Goal: Obtain resource: Download file/media

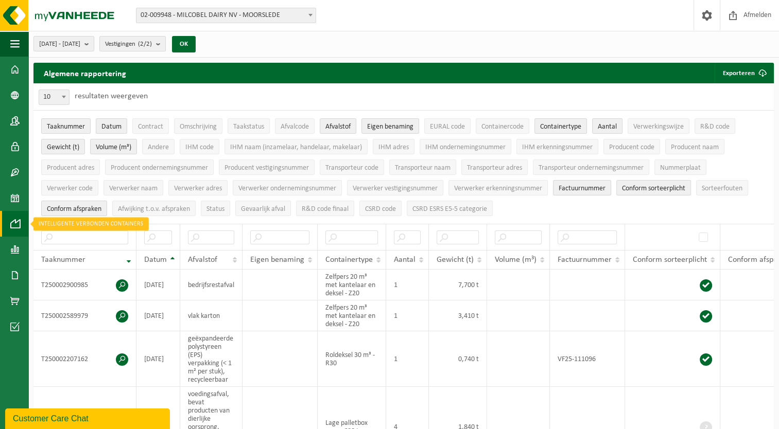
click at [13, 226] on span at bounding box center [14, 224] width 9 height 26
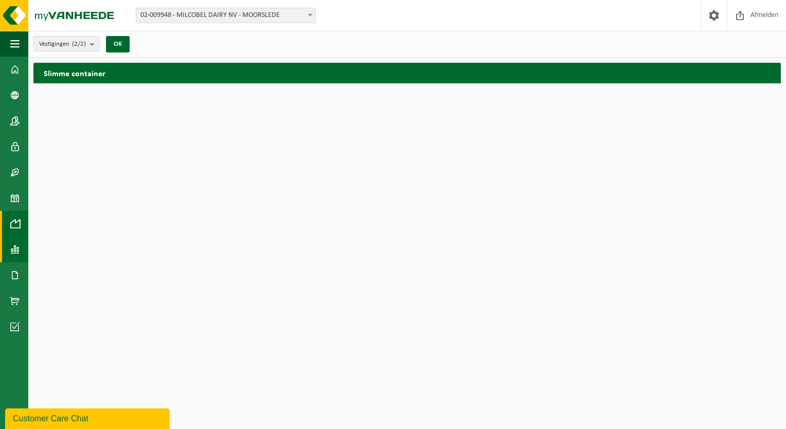
click at [15, 252] on span at bounding box center [14, 250] width 9 height 26
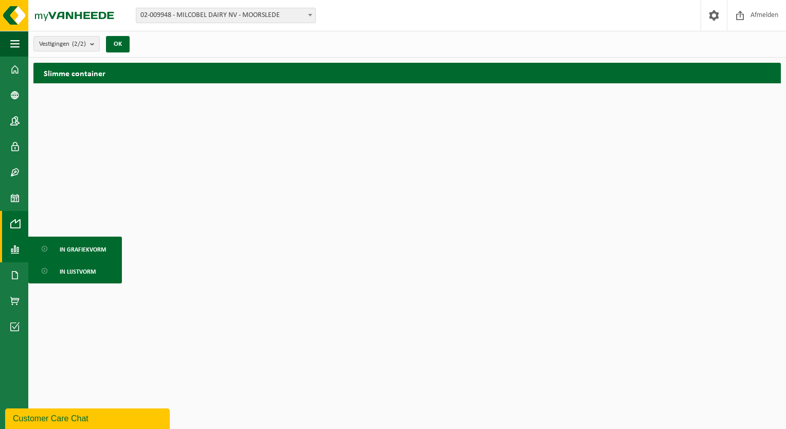
click at [69, 278] on span "In lijstvorm" at bounding box center [78, 272] width 36 height 20
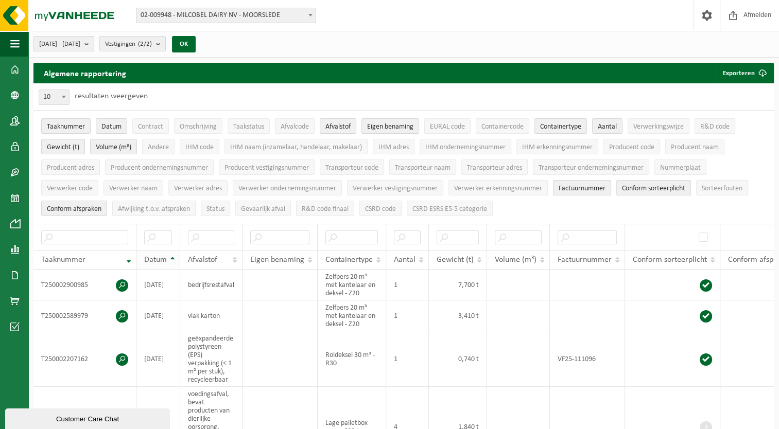
click at [167, 259] on th "Datum" at bounding box center [158, 260] width 44 height 20
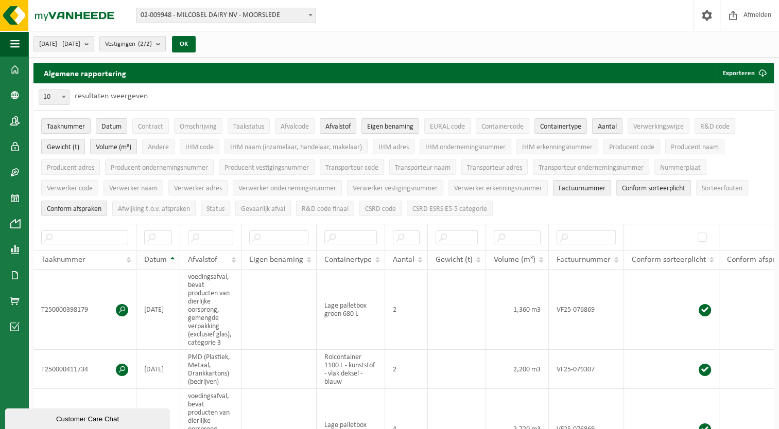
click at [166, 257] on span "Datum" at bounding box center [155, 260] width 23 height 8
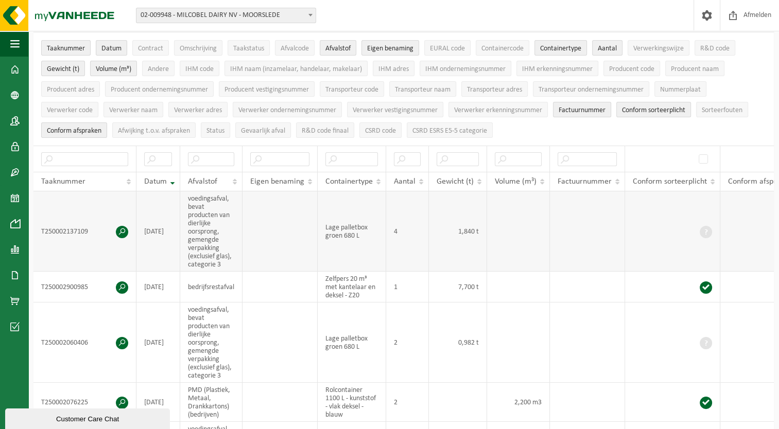
scroll to position [51, 0]
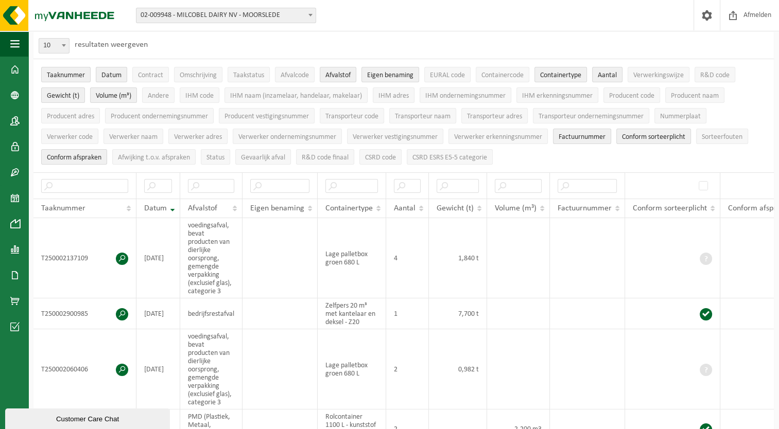
click at [76, 417] on div "Customer Care Chat" at bounding box center [87, 419] width 149 height 8
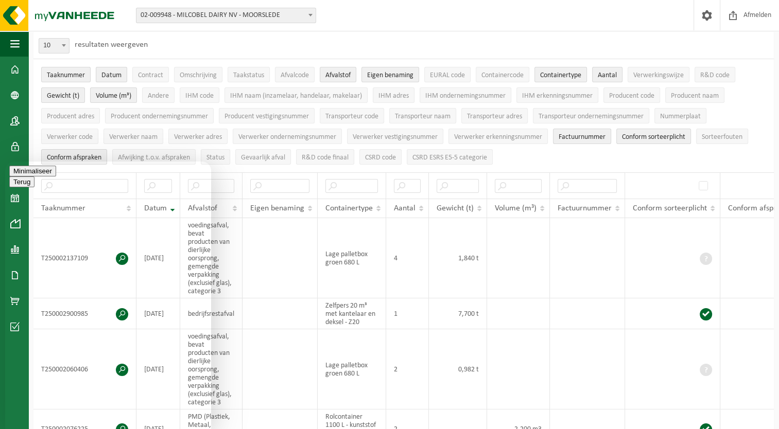
click at [56, 177] on button "Minimaliseer" at bounding box center [32, 171] width 47 height 11
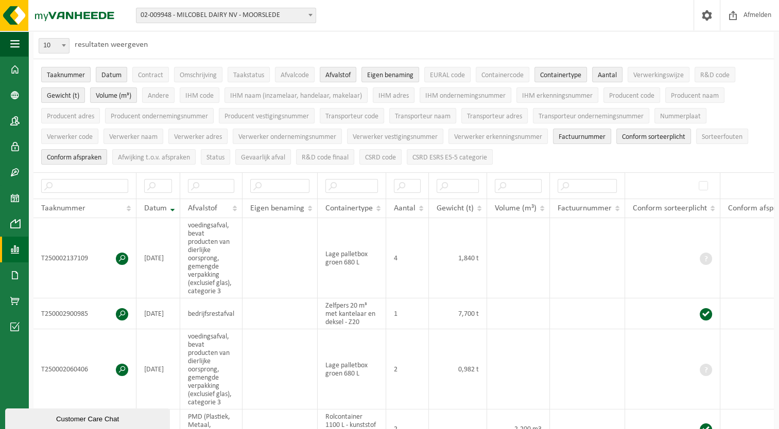
click at [19, 248] on span at bounding box center [14, 250] width 9 height 26
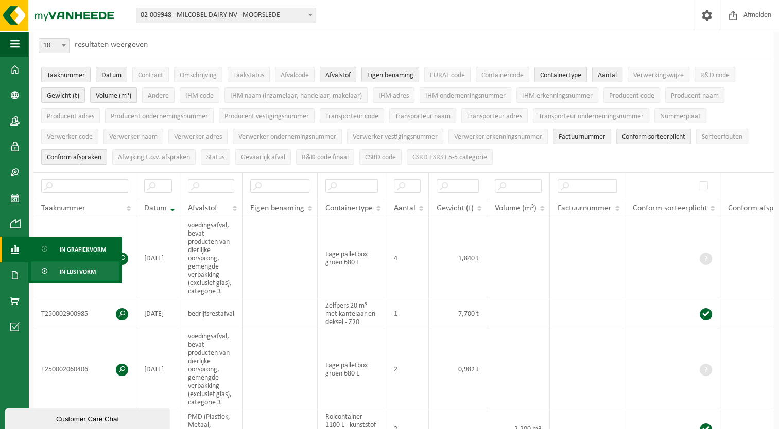
click at [77, 270] on span "In lijstvorm" at bounding box center [78, 272] width 36 height 20
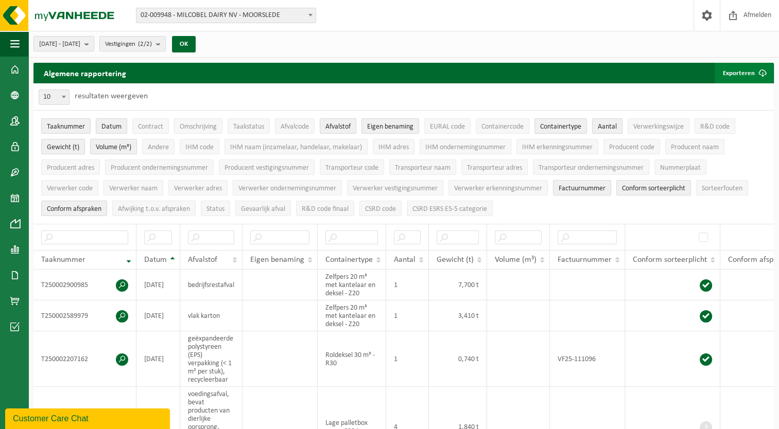
click at [747, 73] on button "Exporteren" at bounding box center [743, 73] width 58 height 21
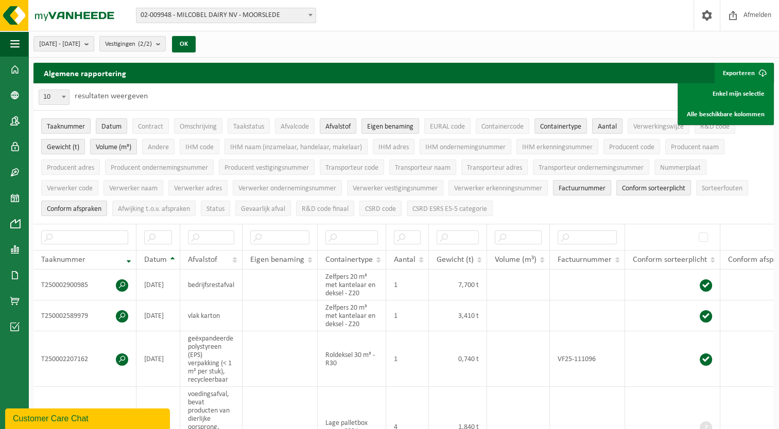
click at [410, 92] on div "10 25 50 100 10 resultaten weergeven" at bounding box center [403, 96] width 740 height 27
click at [527, 28] on div "Vestiging: 02-009948 - MILCOBEL DAIRY NV - MOORSLEDE 10-814518 - BELGOMILK MOOR…" at bounding box center [389, 15] width 779 height 31
click at [13, 20] on img at bounding box center [62, 15] width 124 height 31
